Goal: Obtain resource: Download file/media

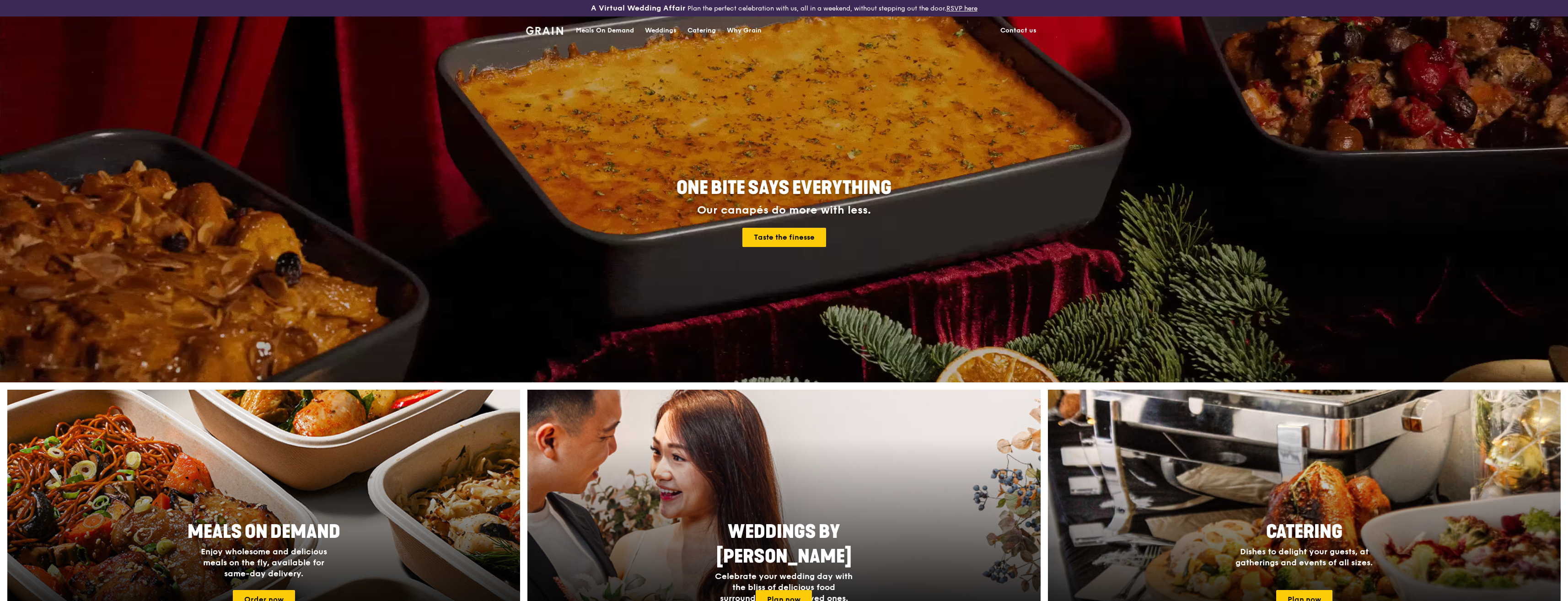
click at [704, 26] on div "Catering" at bounding box center [701, 30] width 29 height 28
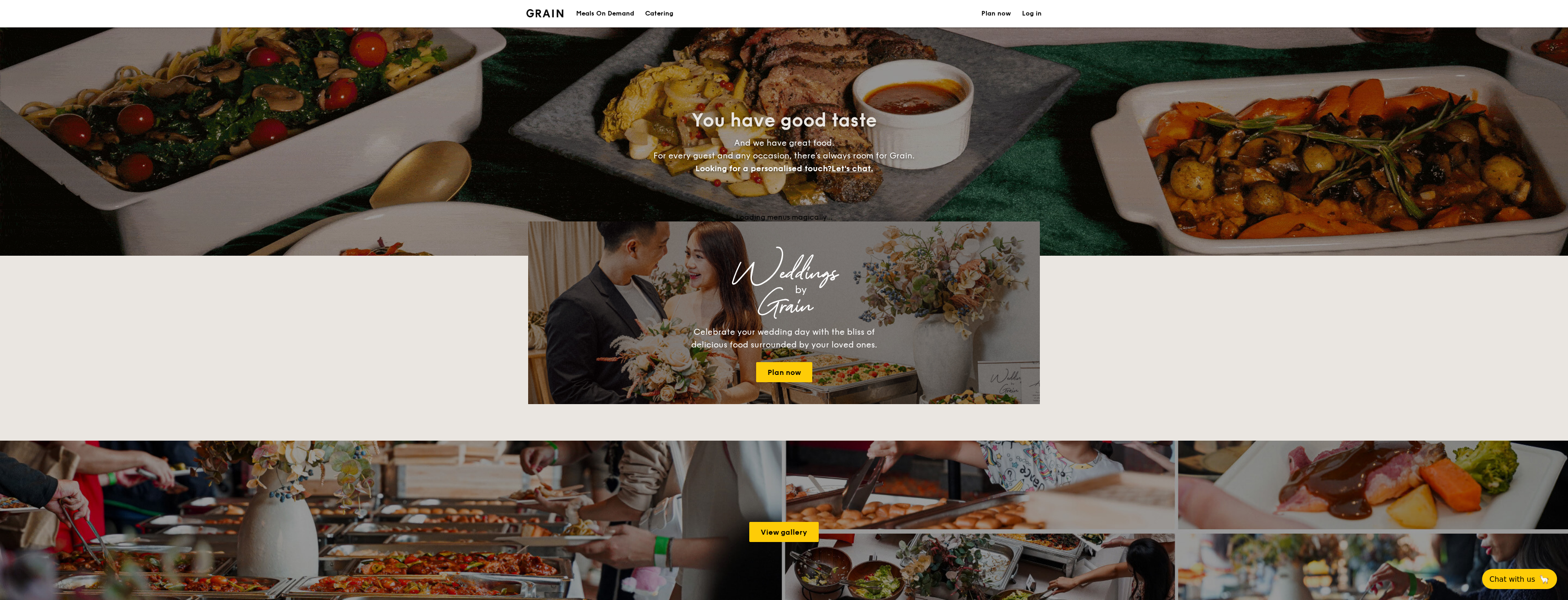
select select
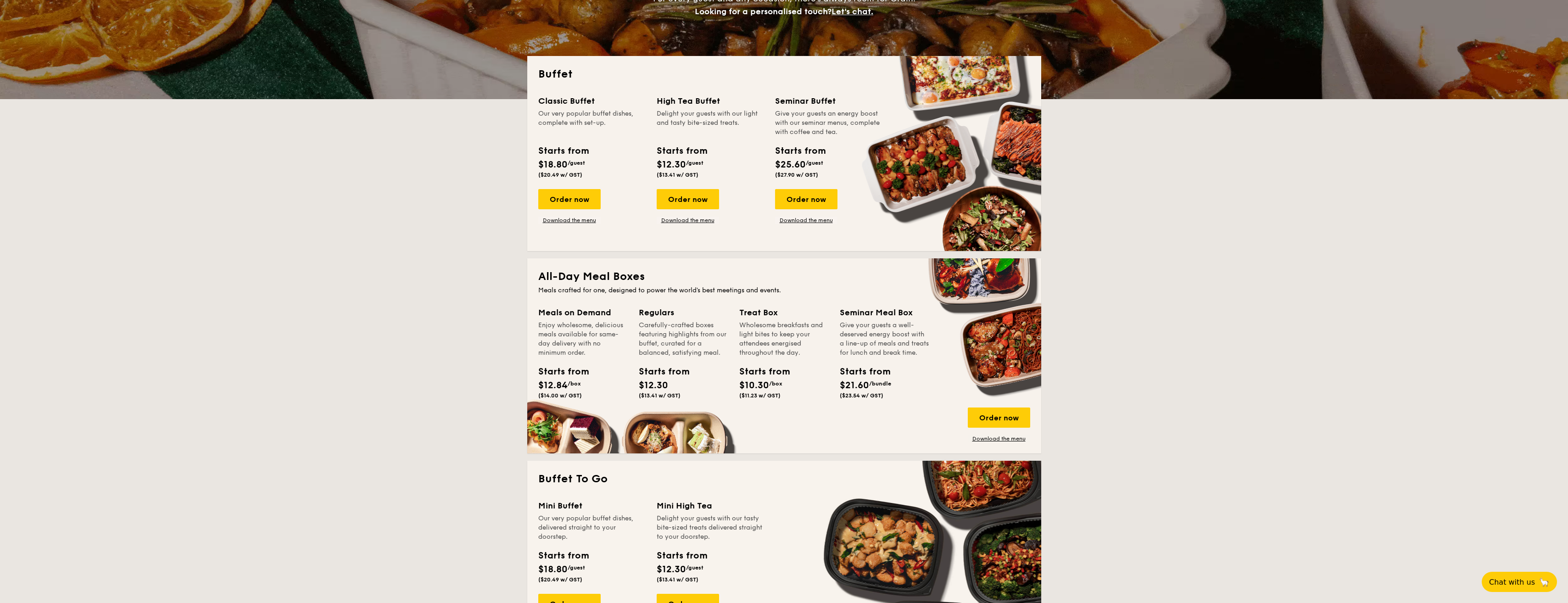
scroll to position [230, 0]
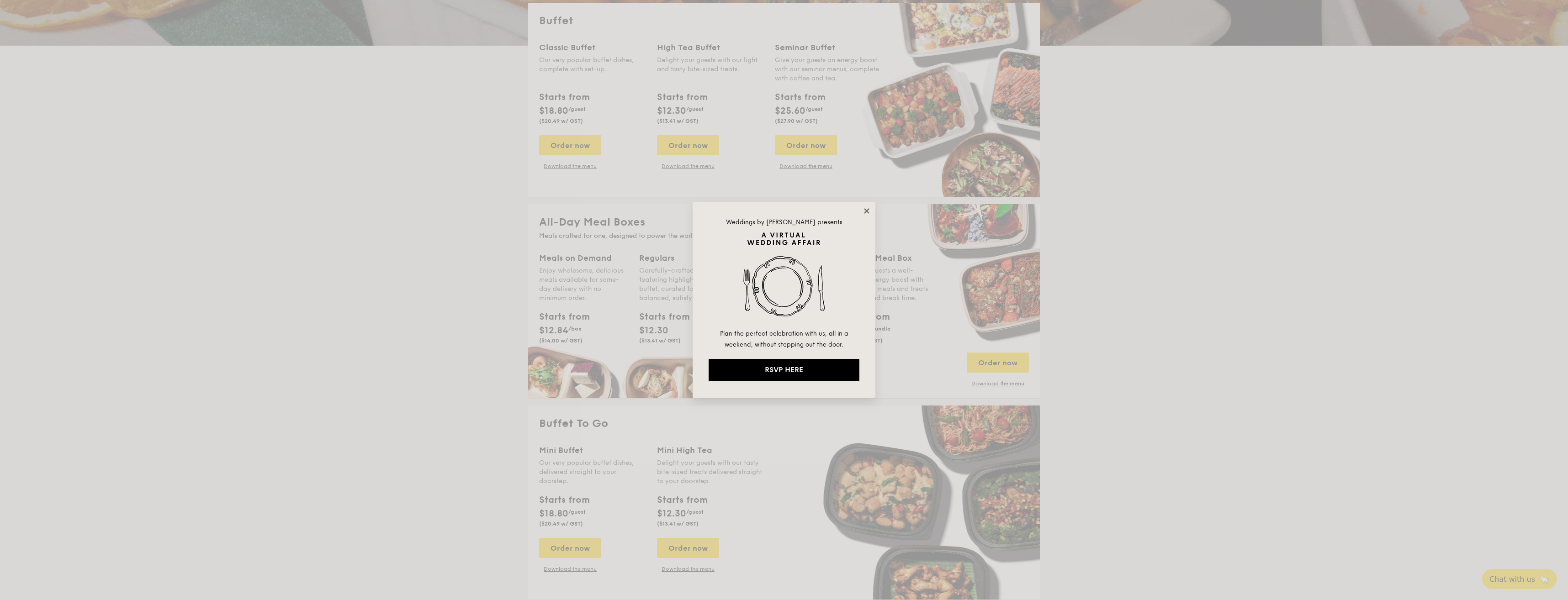
click at [866, 214] on icon at bounding box center [866, 210] width 8 height 8
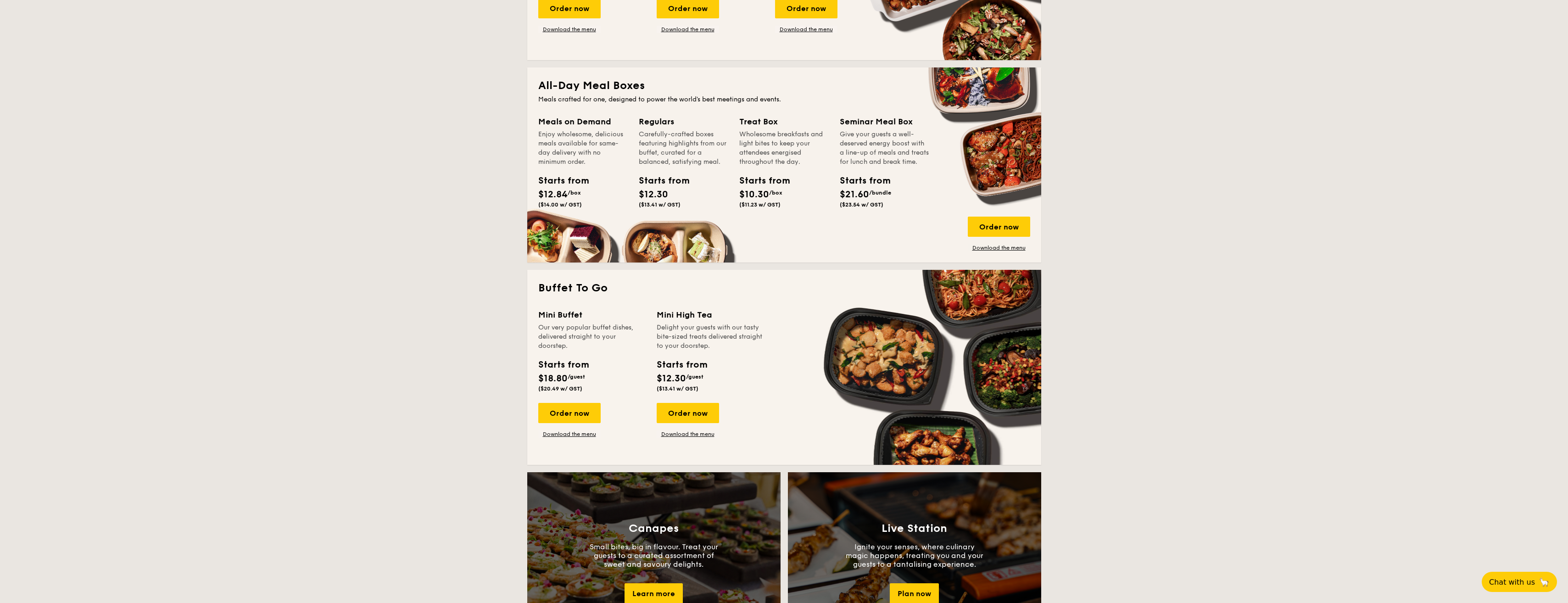
scroll to position [321, 0]
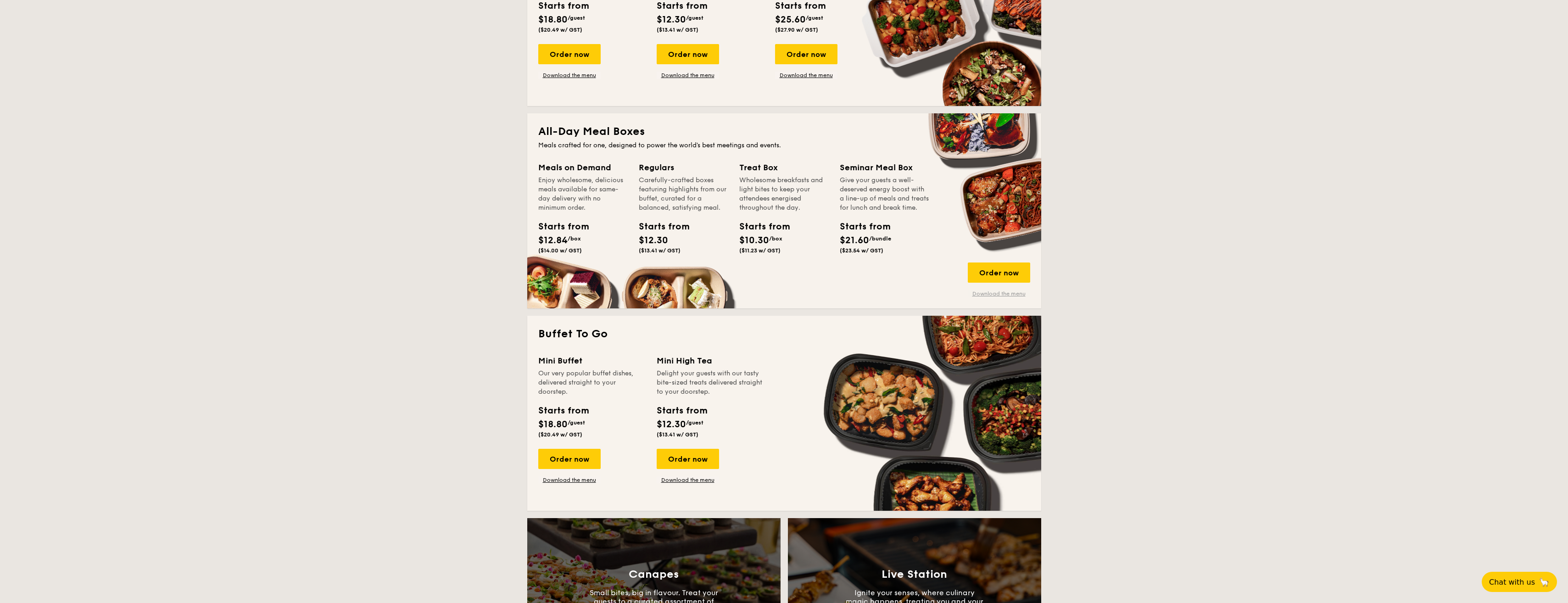
click at [1015, 296] on link "Download the menu" at bounding box center [999, 294] width 63 height 7
